Goal: Task Accomplishment & Management: Use online tool/utility

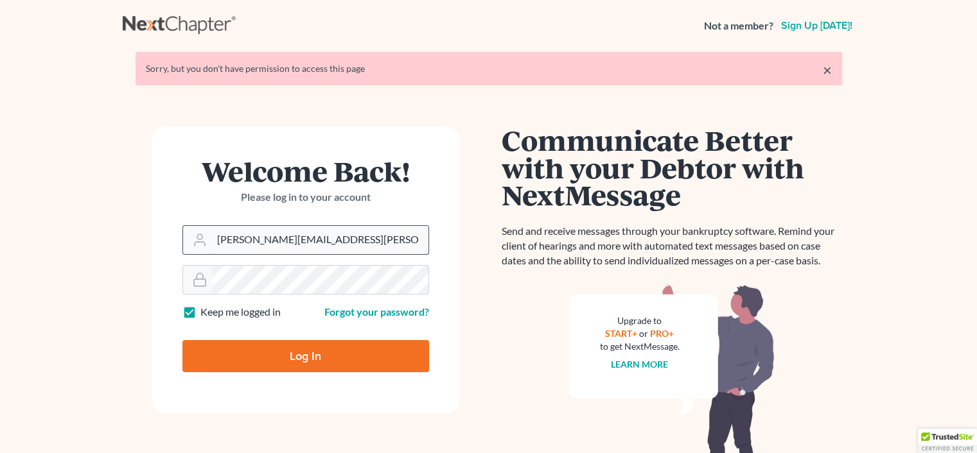
click at [324, 237] on input "rachel@farthing.legal" at bounding box center [320, 240] width 216 height 28
type input "sharonw@sfarthinglaw.com"
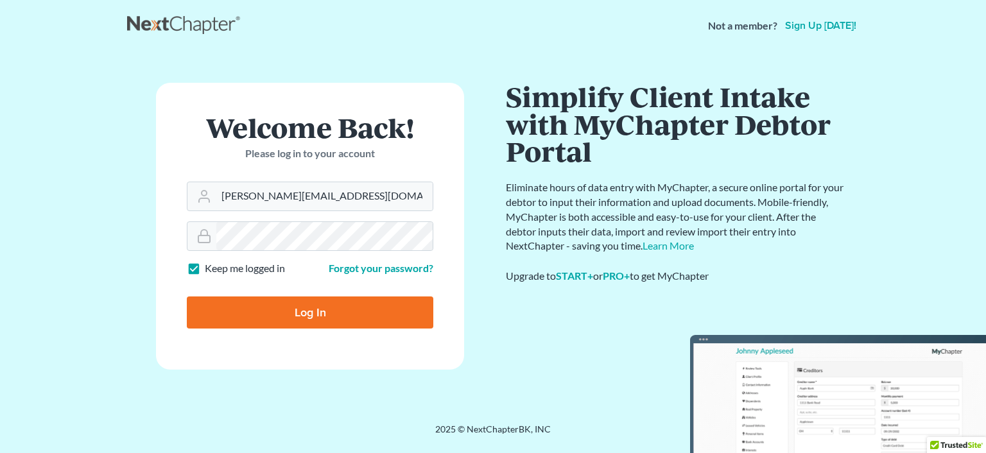
click at [317, 312] on input "Log In" at bounding box center [310, 313] width 247 height 32
type input "Thinking..."
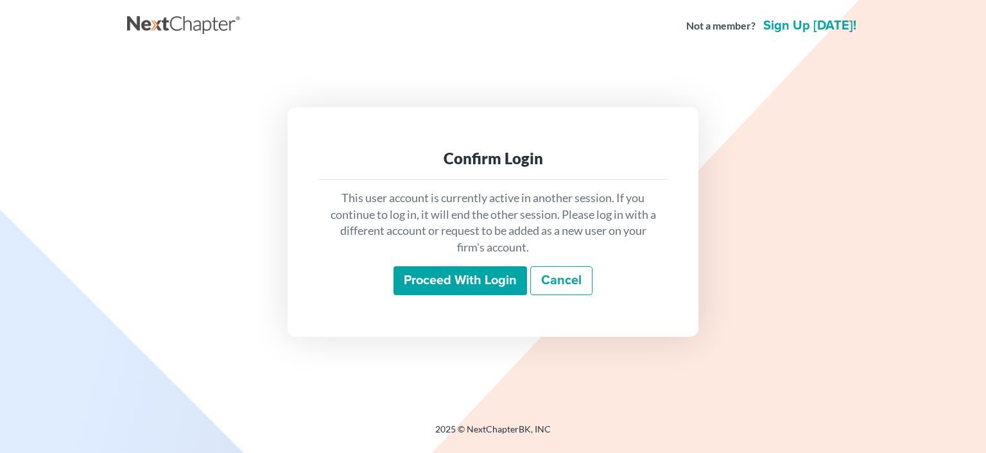
click at [416, 273] on input "Proceed with login" at bounding box center [461, 281] width 134 height 30
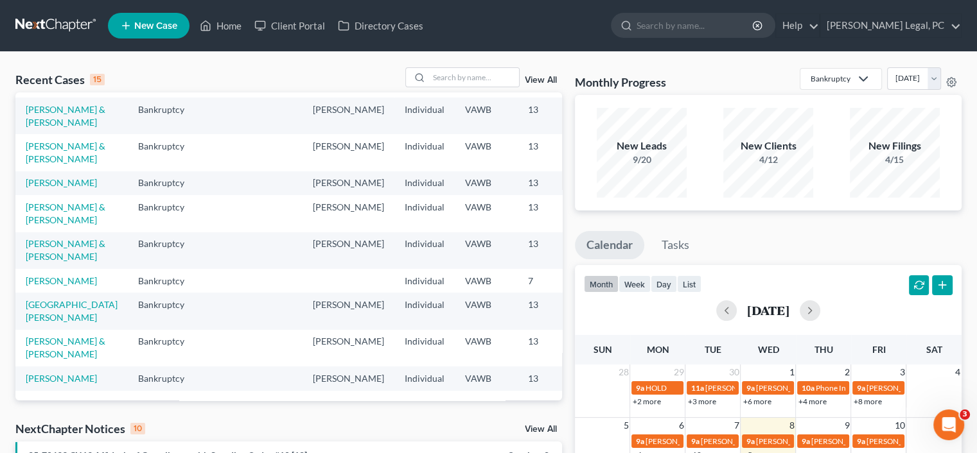
scroll to position [406, 0]
click at [440, 74] on input "search" at bounding box center [474, 77] width 90 height 19
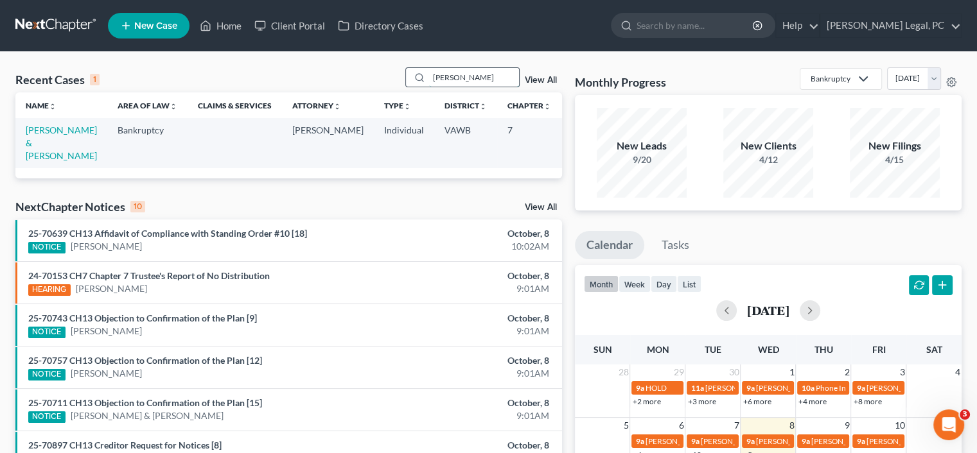
type input "lampkins"
click at [417, 74] on icon at bounding box center [419, 78] width 10 height 10
click at [44, 141] on link "[PERSON_NAME] & [PERSON_NAME]" at bounding box center [61, 143] width 71 height 37
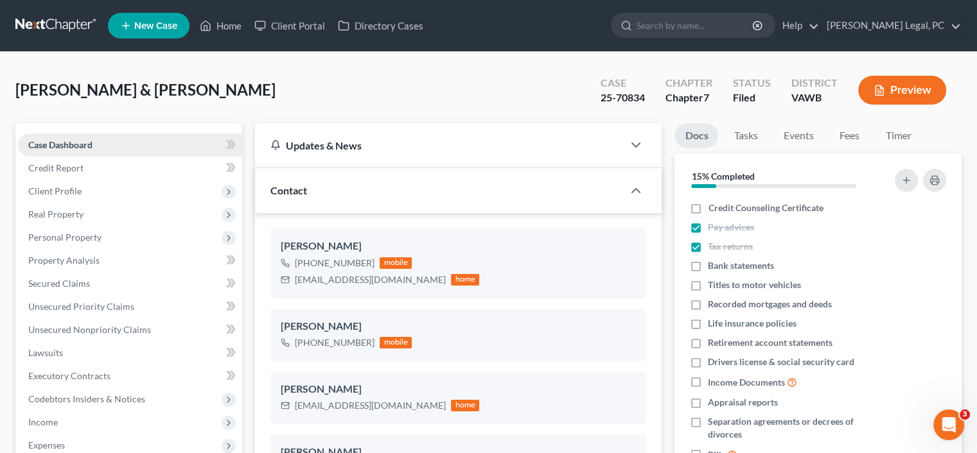
scroll to position [2652, 0]
click at [65, 421] on span "Income" at bounding box center [130, 422] width 224 height 23
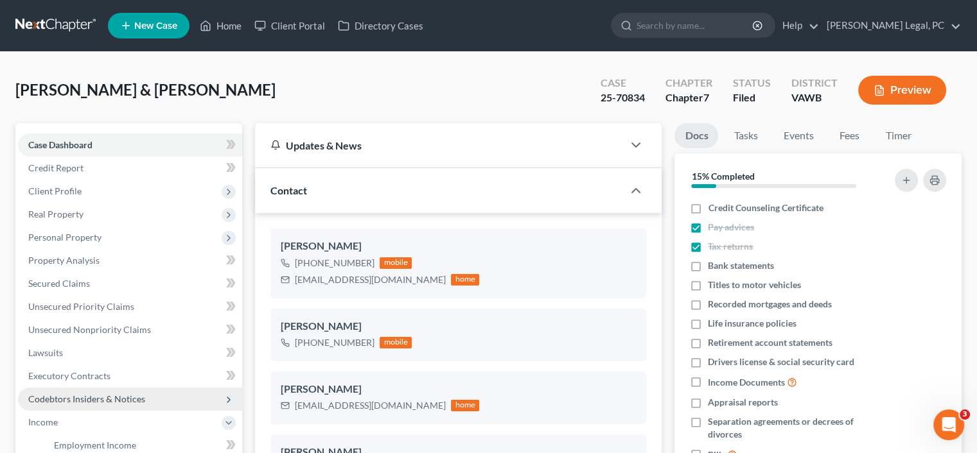
scroll to position [128, 0]
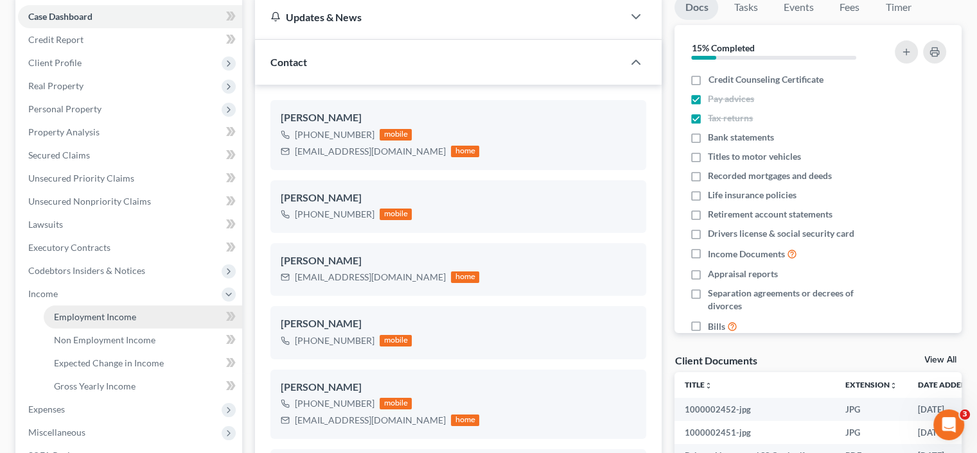
click at [126, 315] on span "Employment Income" at bounding box center [95, 316] width 82 height 11
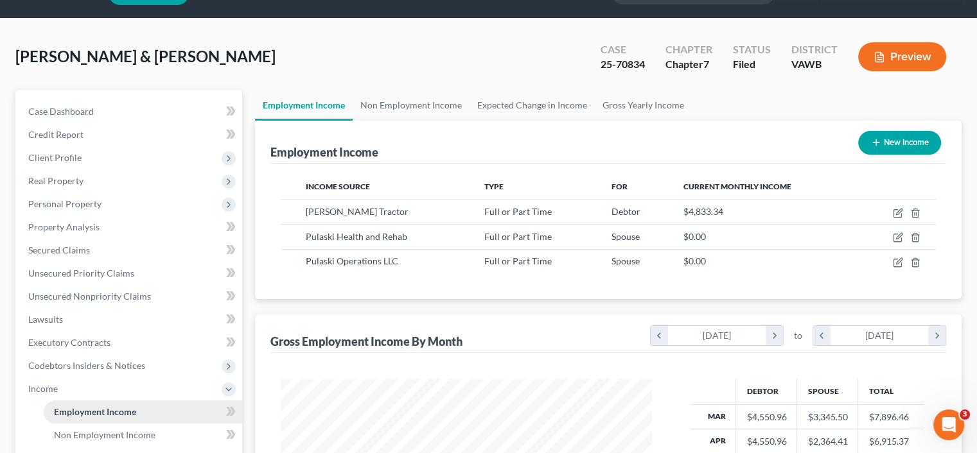
scroll to position [64, 0]
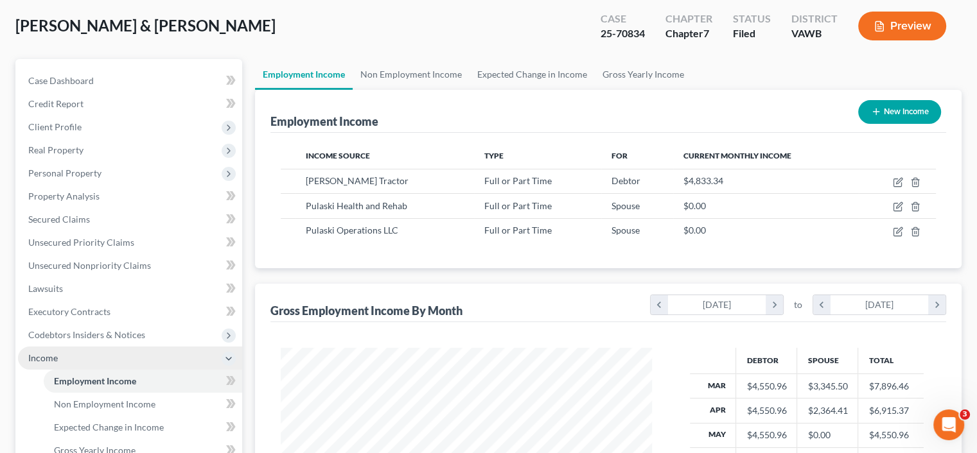
click at [39, 358] on span "Income" at bounding box center [43, 357] width 30 height 11
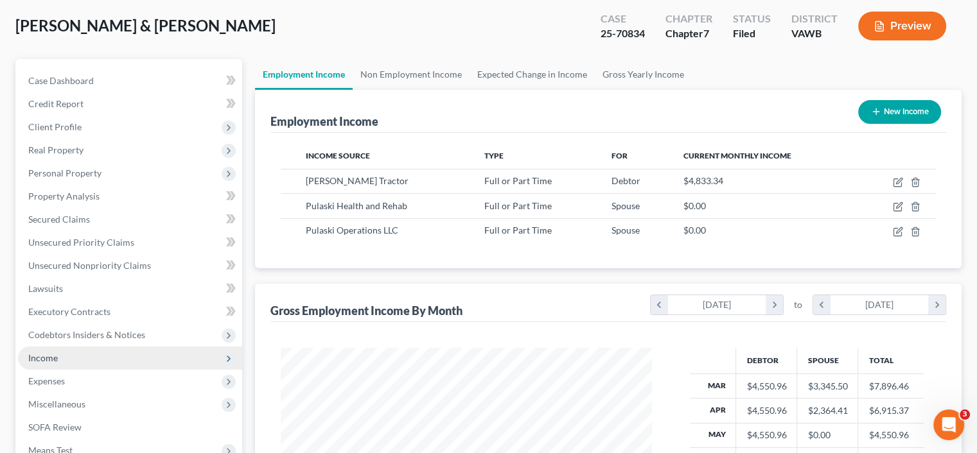
click at [39, 358] on span "Income" at bounding box center [43, 357] width 30 height 11
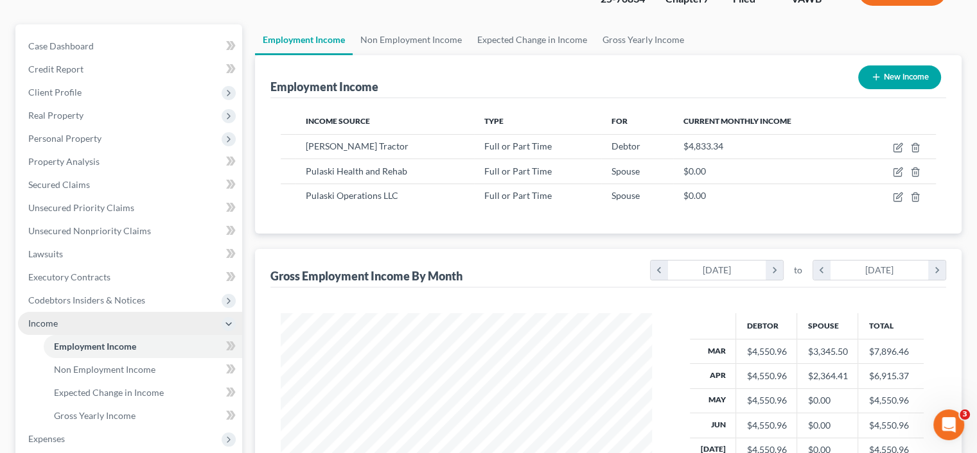
scroll to position [128, 0]
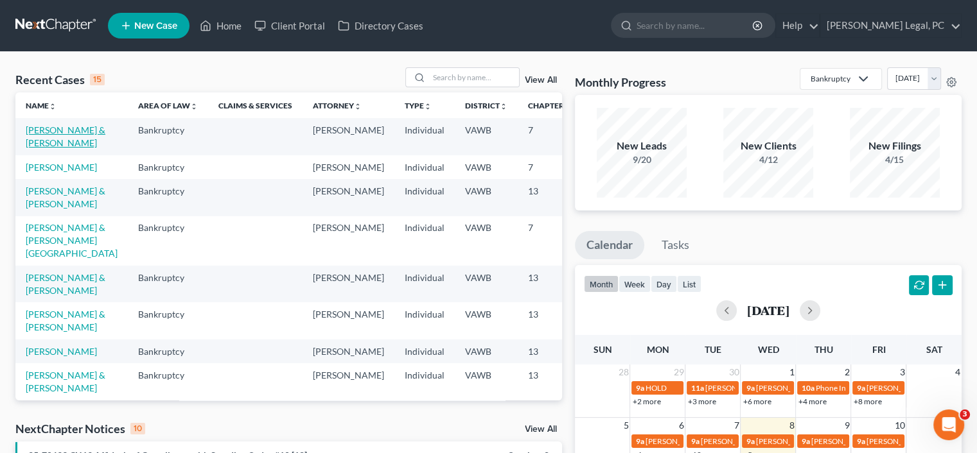
click at [45, 148] on link "[PERSON_NAME] & [PERSON_NAME]" at bounding box center [66, 137] width 80 height 24
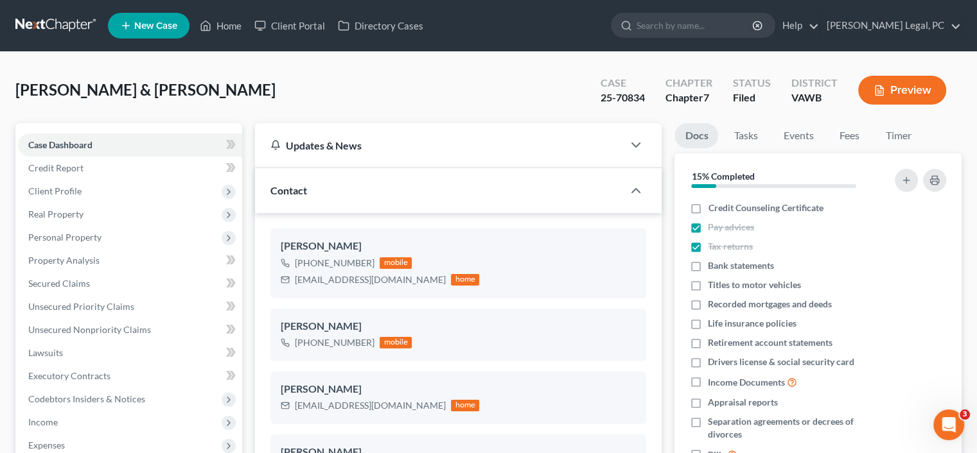
scroll to position [2652, 0]
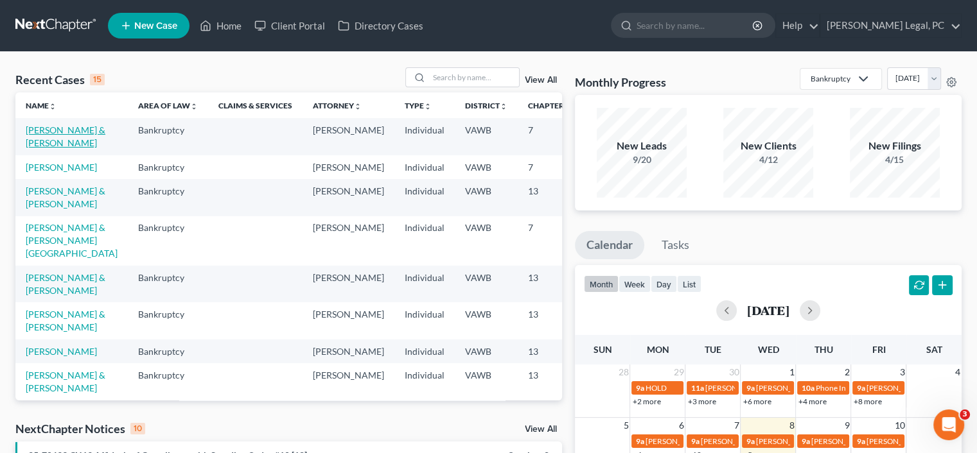
click at [37, 141] on link "[PERSON_NAME] & [PERSON_NAME]" at bounding box center [66, 137] width 80 height 24
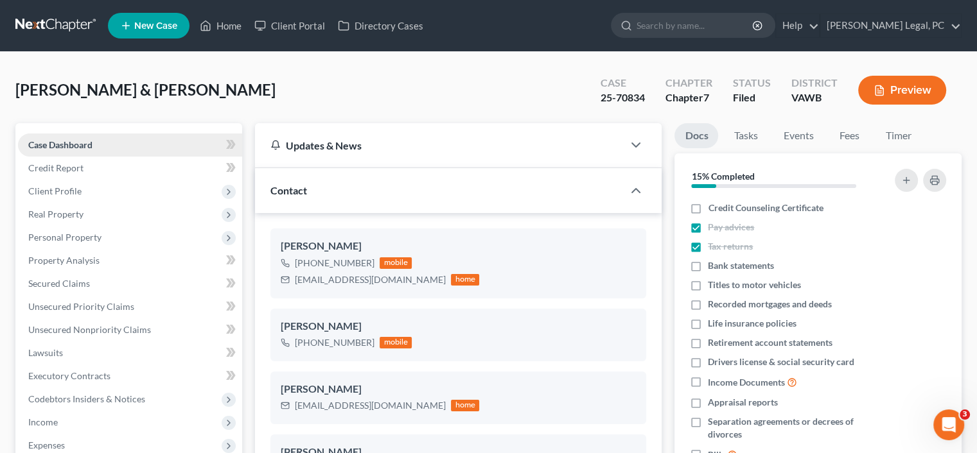
scroll to position [2652, 0]
